Goal: Find specific page/section: Find specific page/section

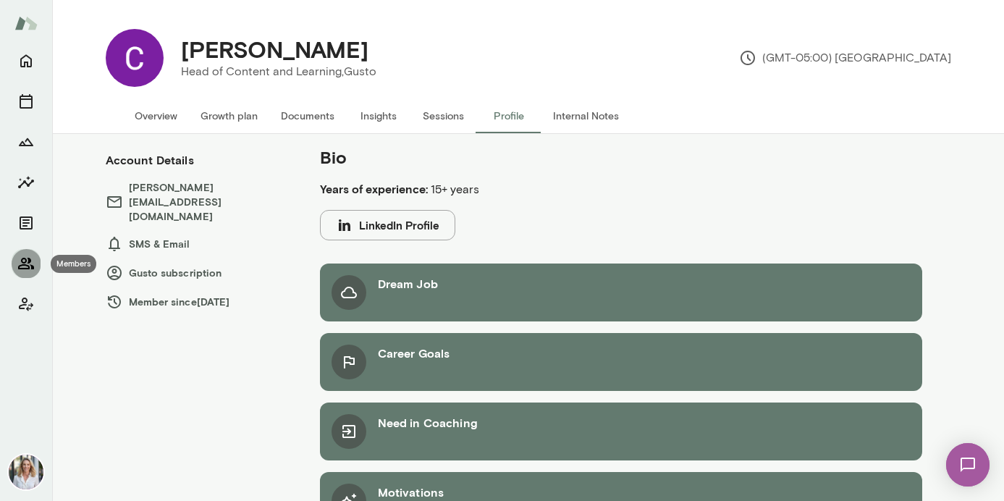
click at [27, 259] on icon "Members" at bounding box center [25, 263] width 17 height 17
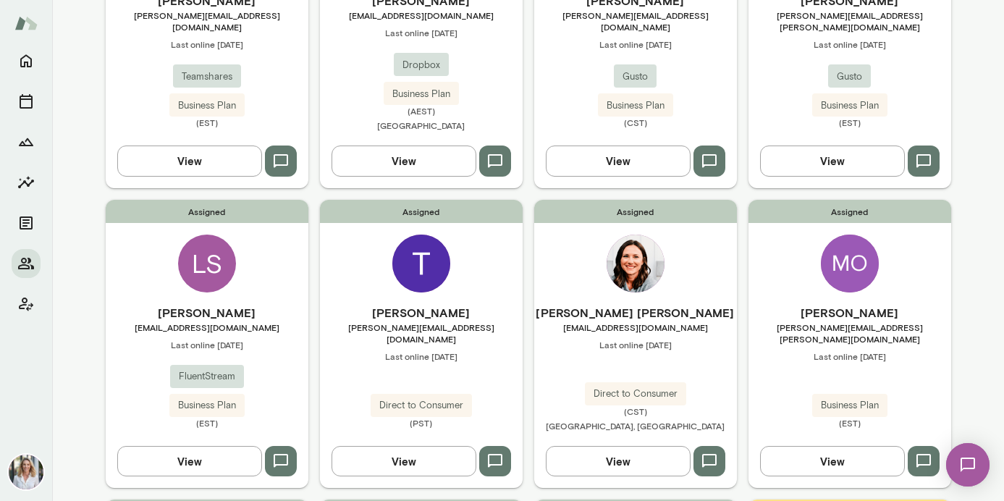
scroll to position [287, 0]
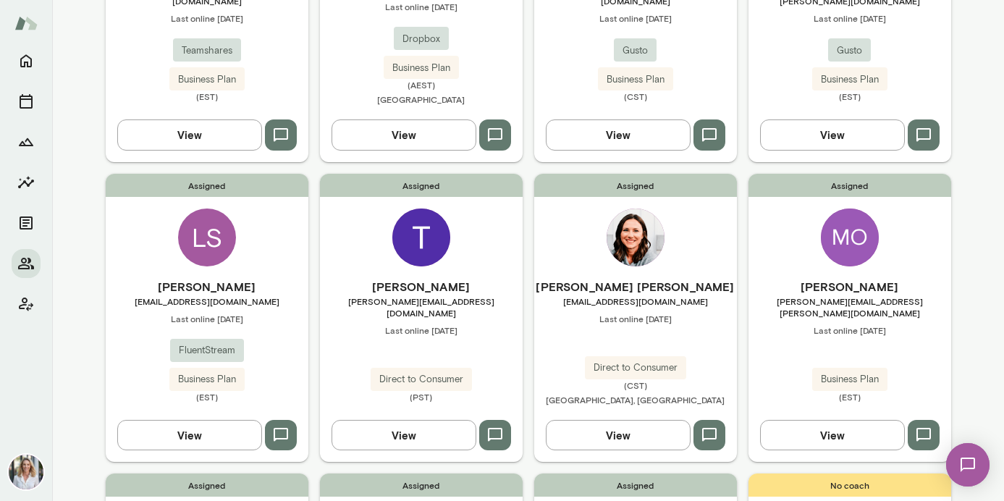
click at [266, 306] on span "[EMAIL_ADDRESS][DOMAIN_NAME]" at bounding box center [207, 301] width 203 height 12
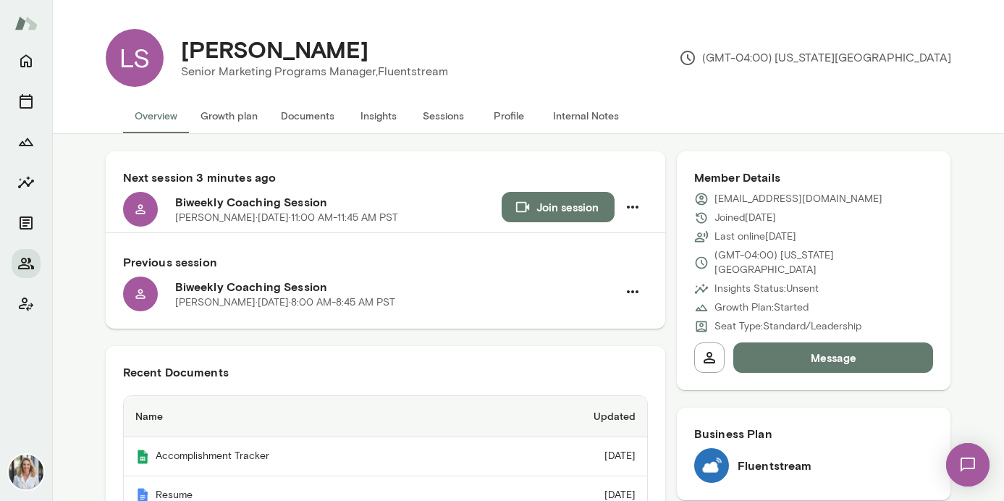
click at [314, 120] on button "Documents" at bounding box center [307, 115] width 77 height 35
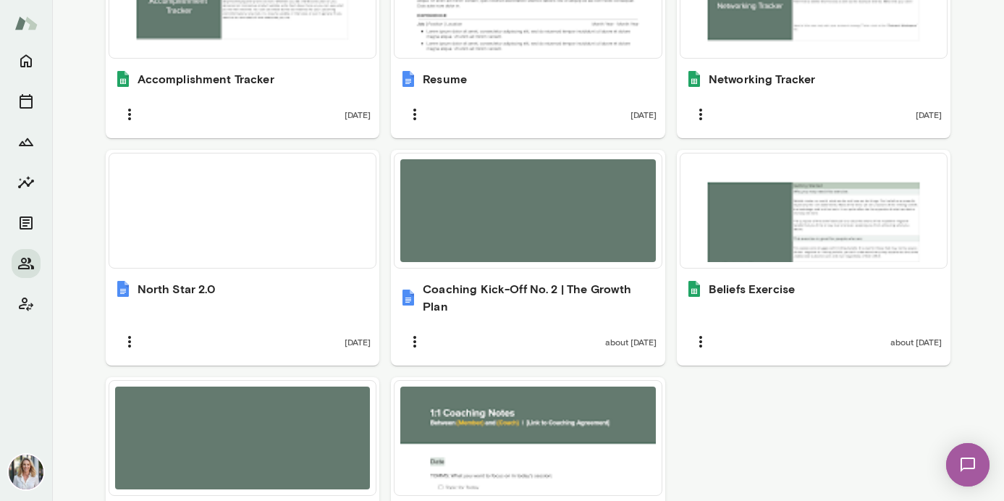
scroll to position [763, 0]
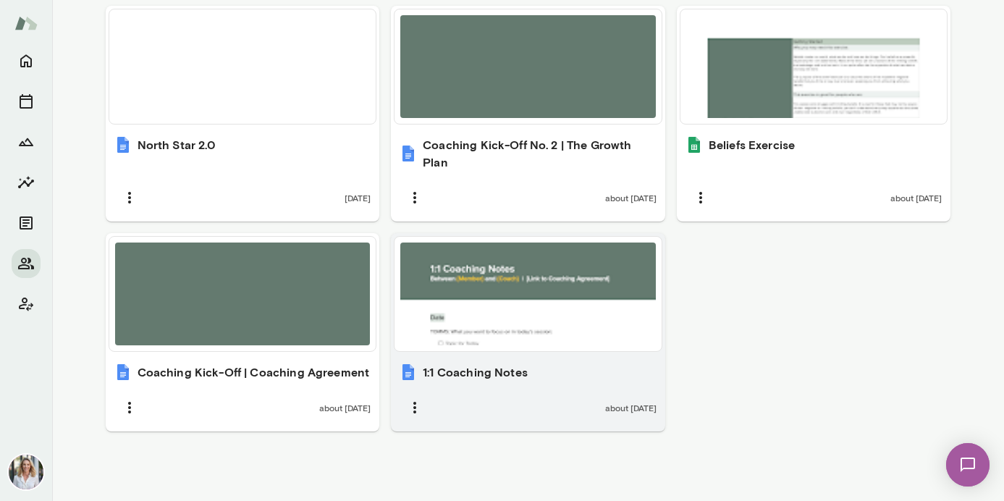
click at [578, 303] on div at bounding box center [528, 294] width 256 height 103
